Goal: Task Accomplishment & Management: Complete application form

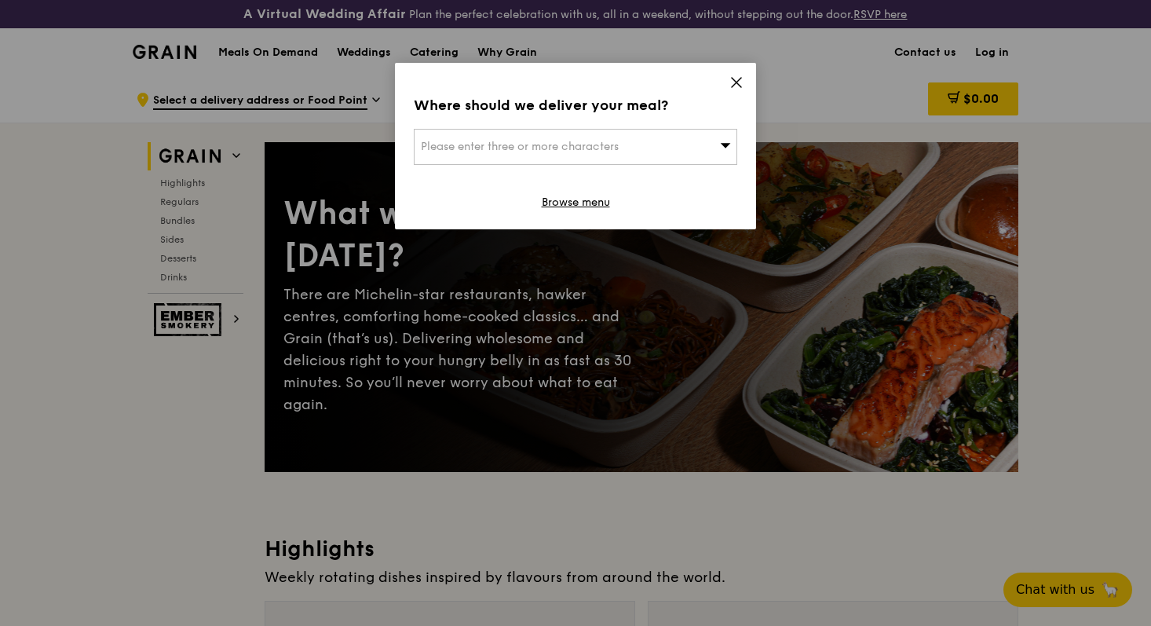
click at [736, 86] on icon at bounding box center [736, 82] width 14 height 14
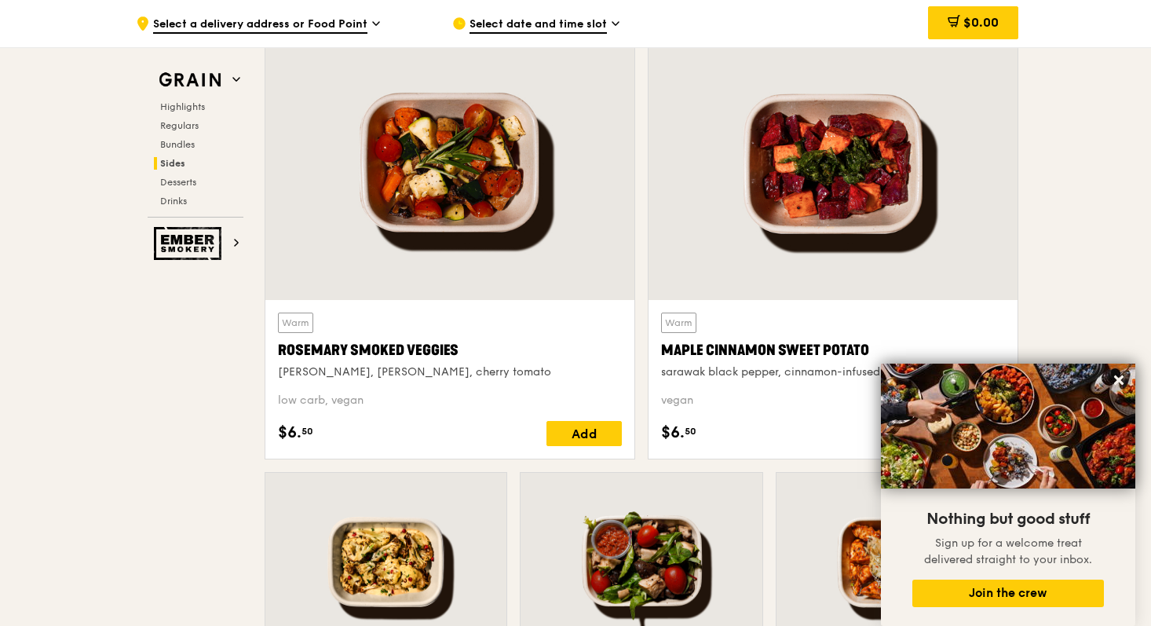
scroll to position [3661, 0]
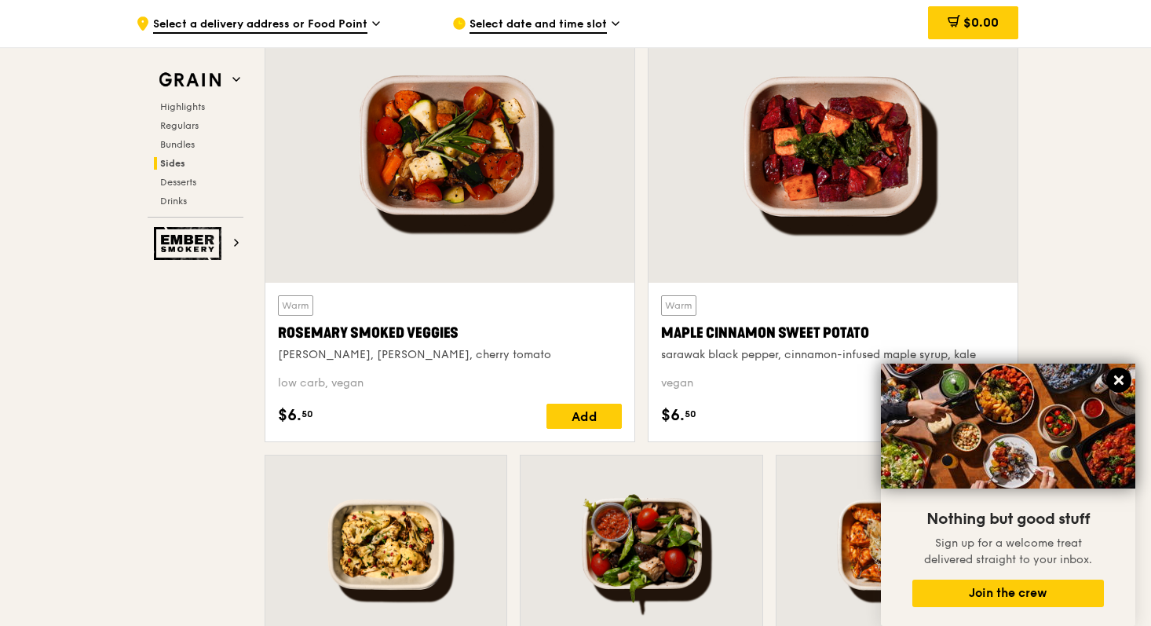
click at [1120, 384] on icon at bounding box center [1119, 380] width 14 height 14
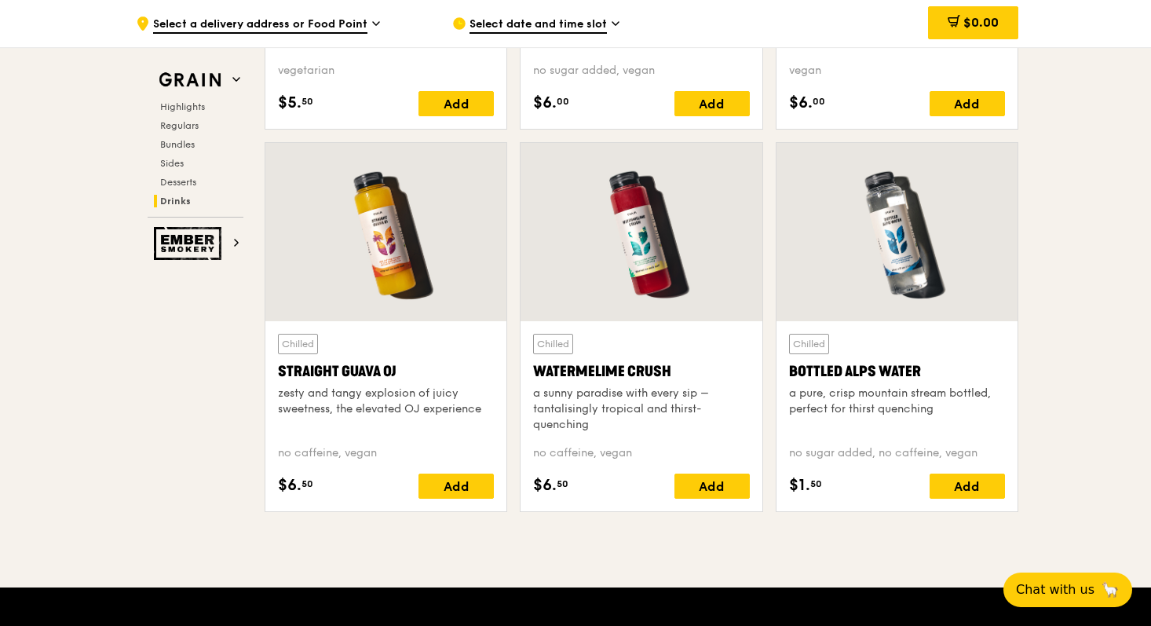
scroll to position [6197, 0]
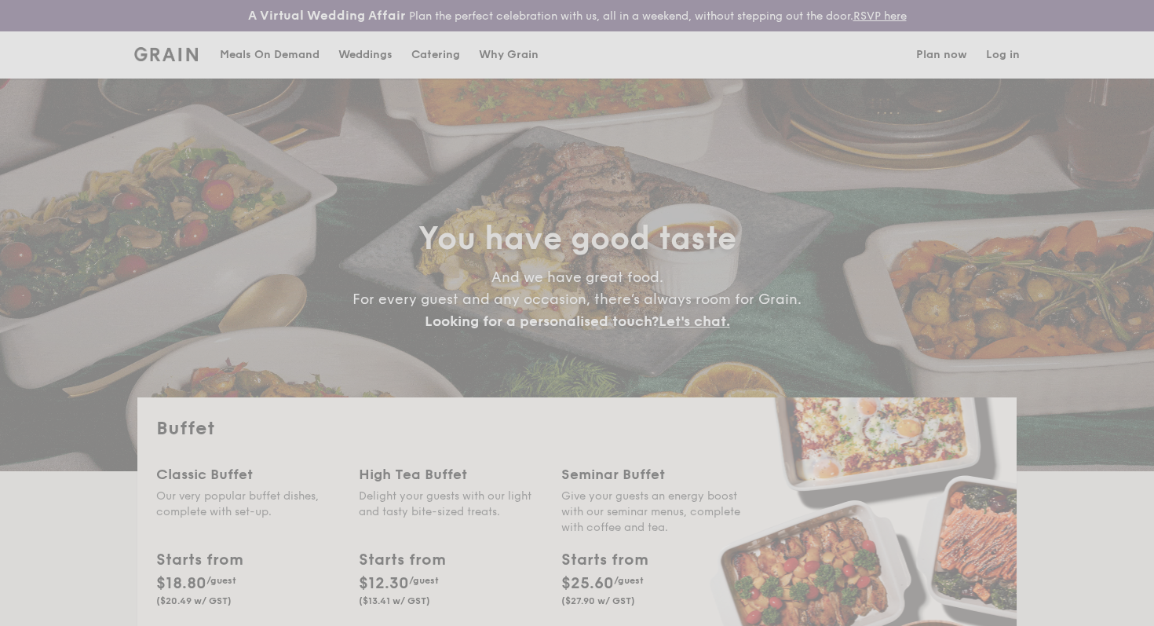
select select
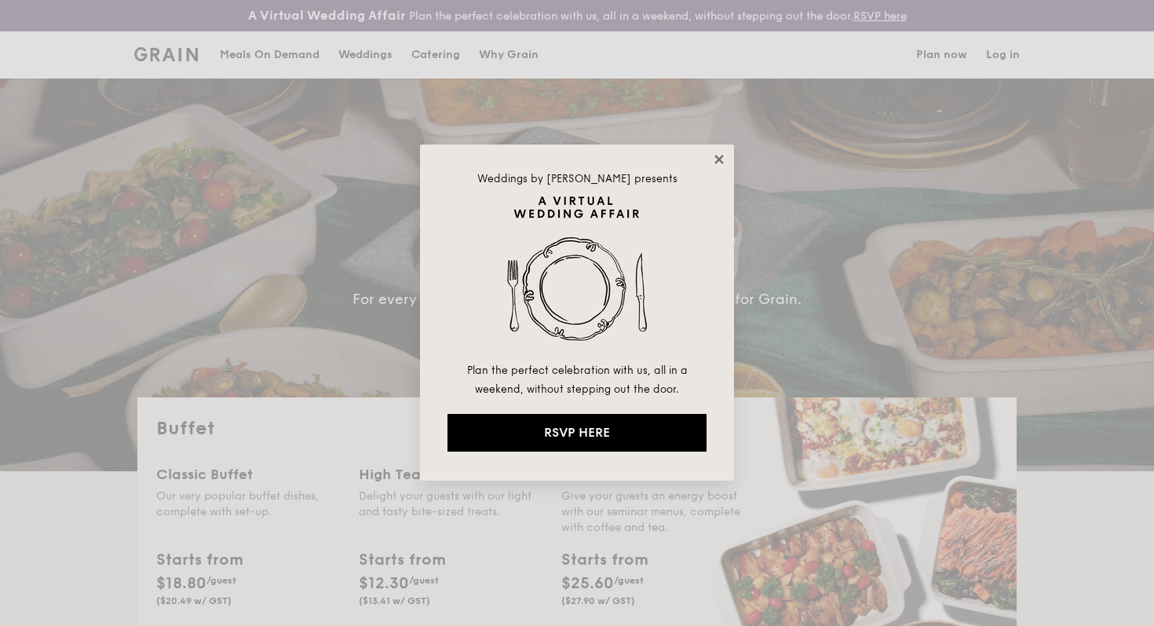
click at [718, 155] on icon at bounding box center [719, 159] width 14 height 14
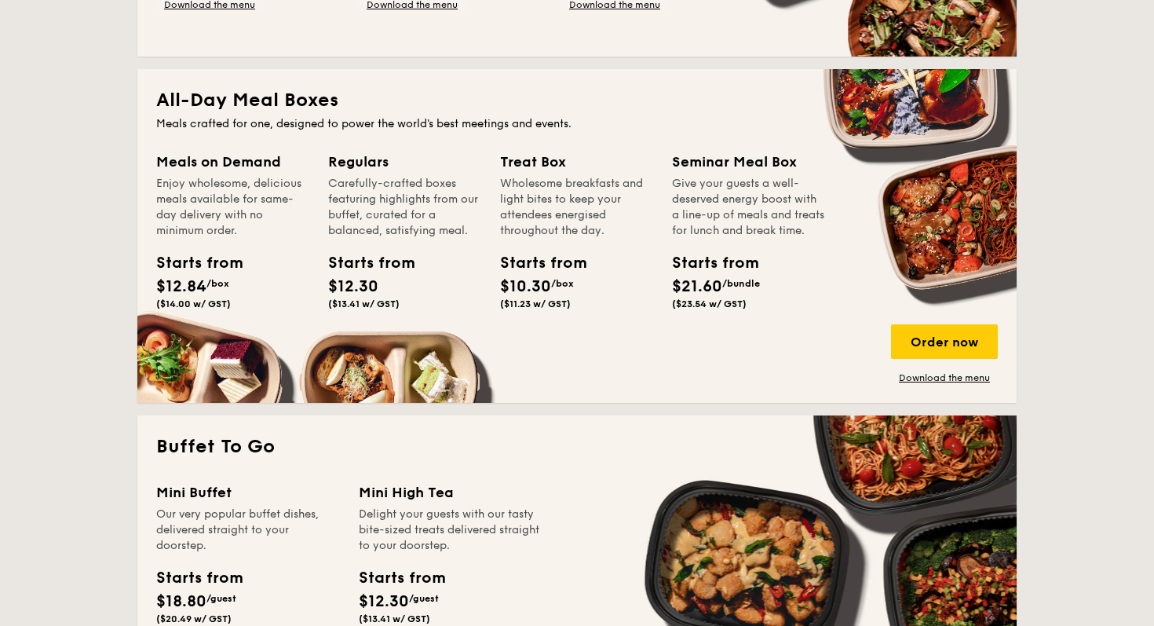
scroll to position [672, 0]
